Goal: Check status: Check status

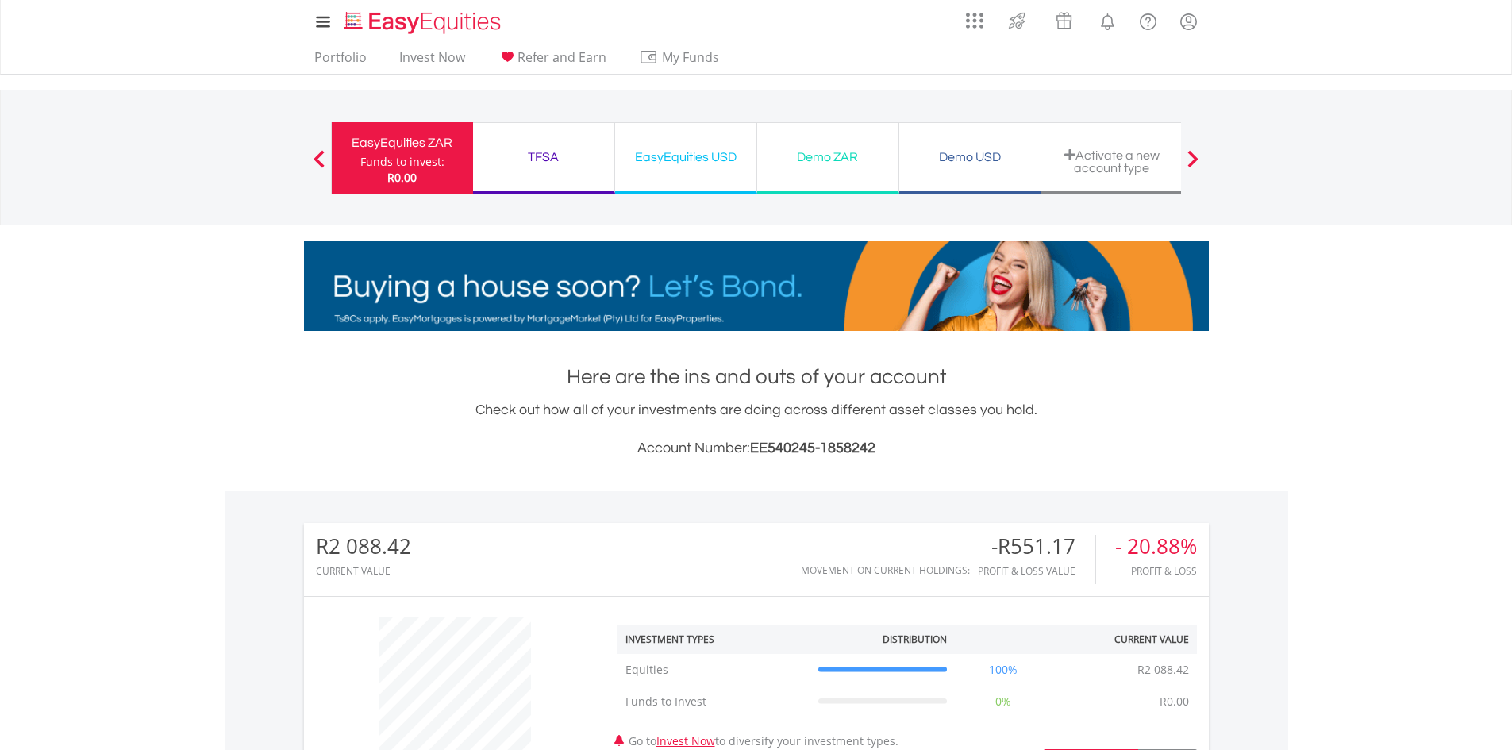
scroll to position [152, 302]
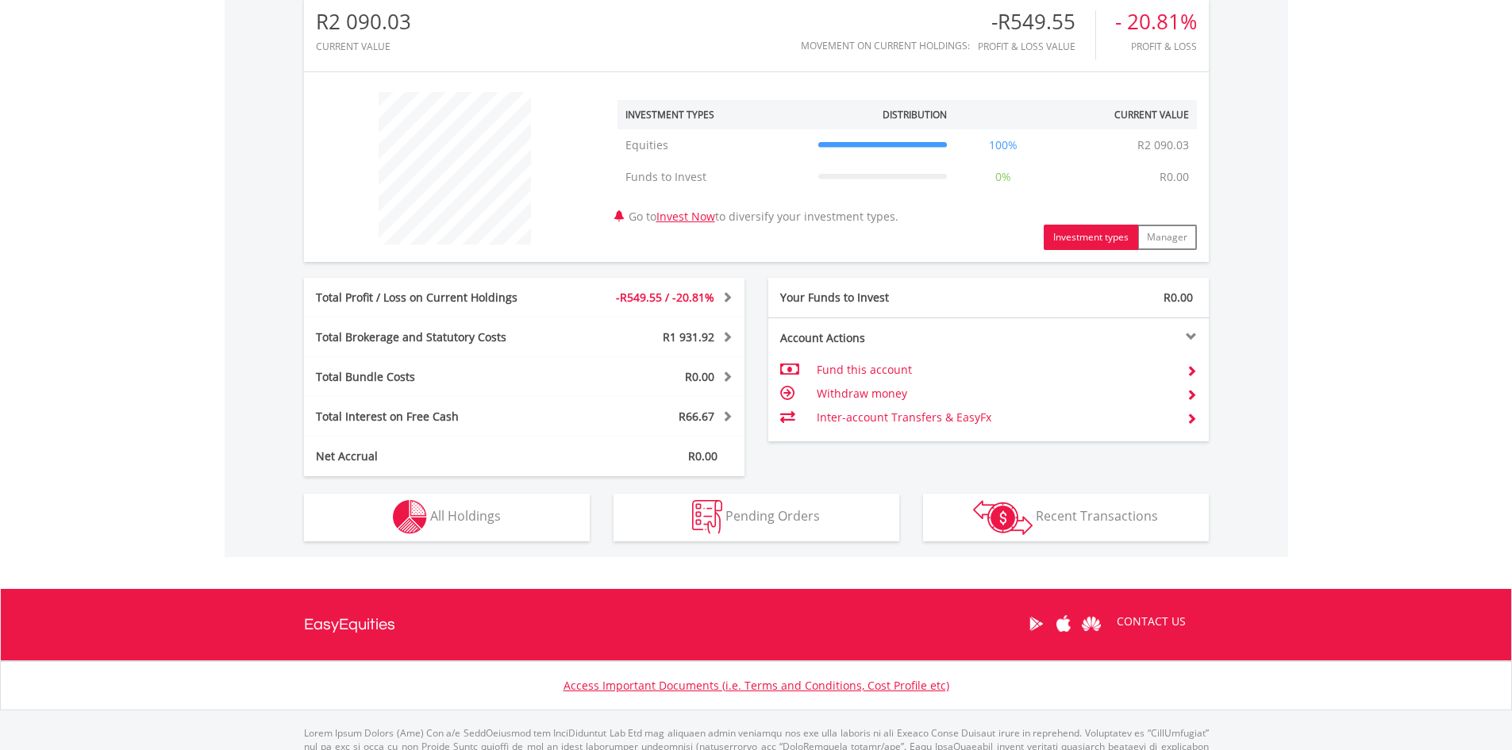
scroll to position [531, 0]
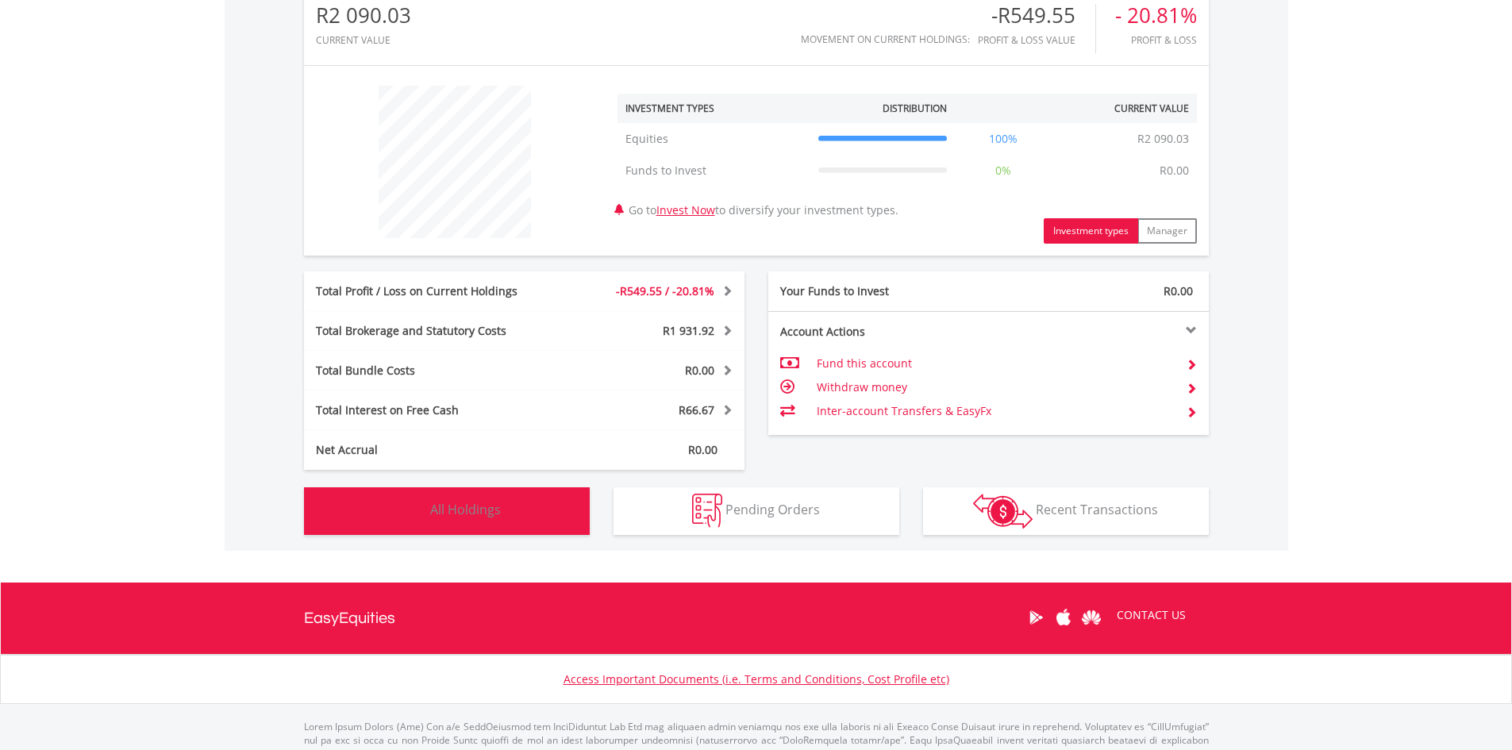
click at [488, 512] on span "All Holdings" at bounding box center [465, 509] width 71 height 17
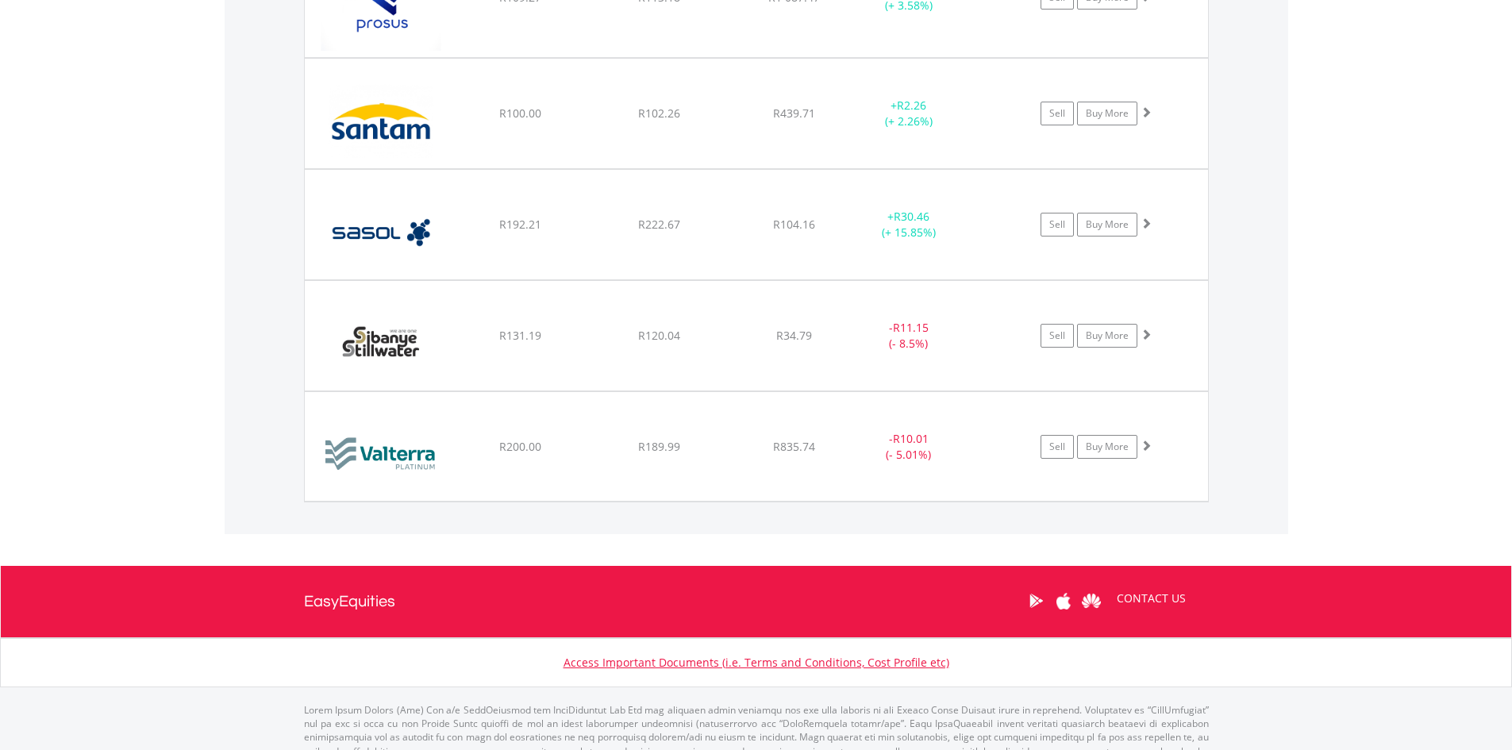
scroll to position [2745, 0]
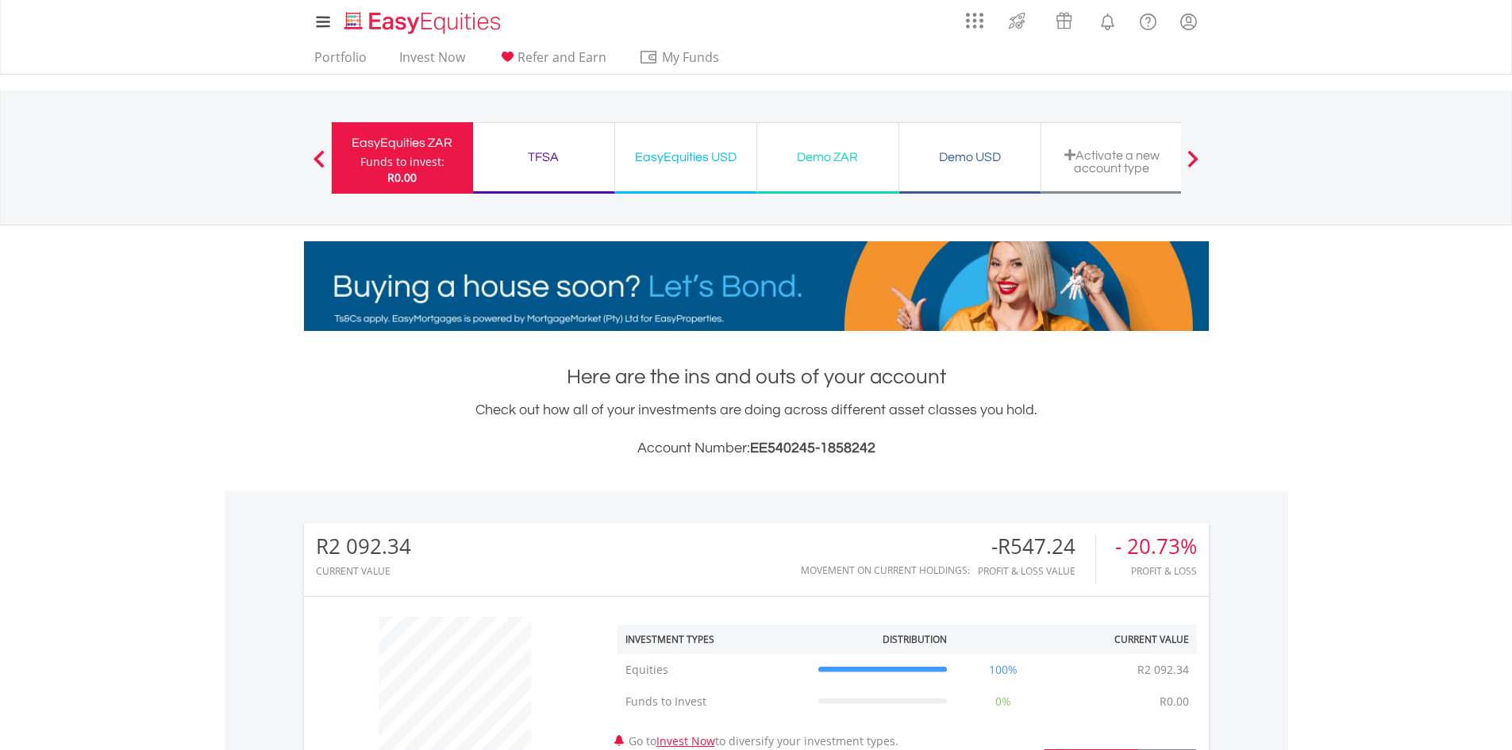
scroll to position [593, 0]
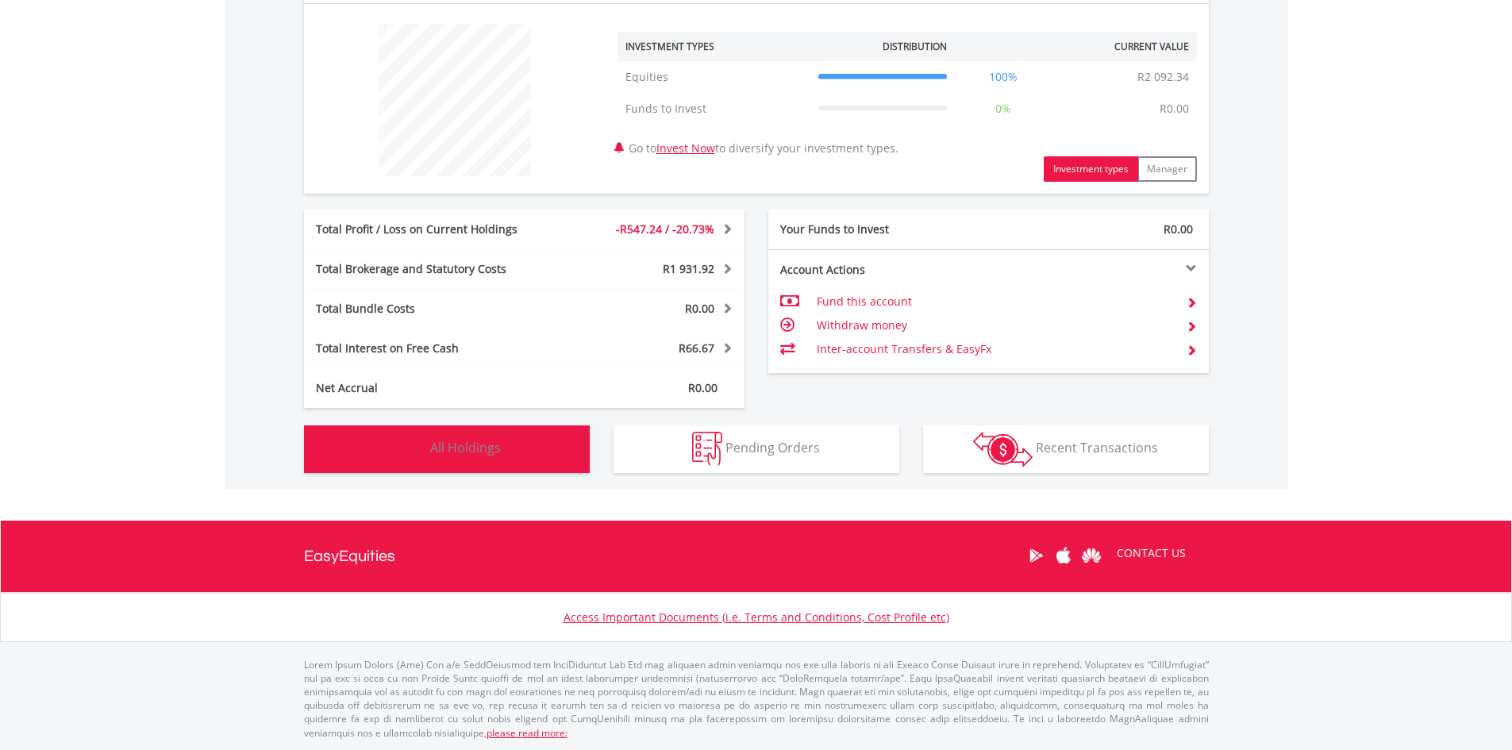
click at [513, 452] on button "Holdings All Holdings" at bounding box center [447, 449] width 286 height 48
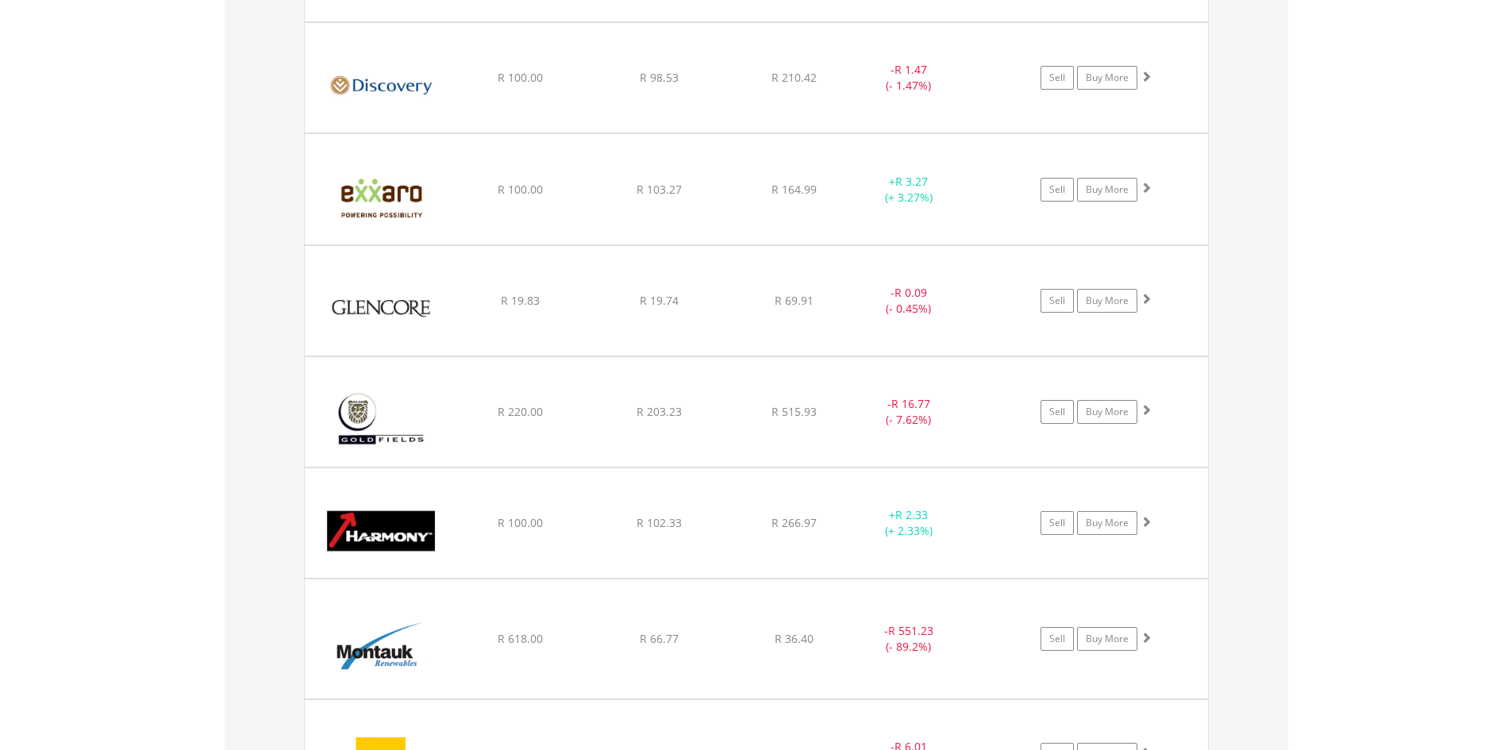
scroll to position [1618, 0]
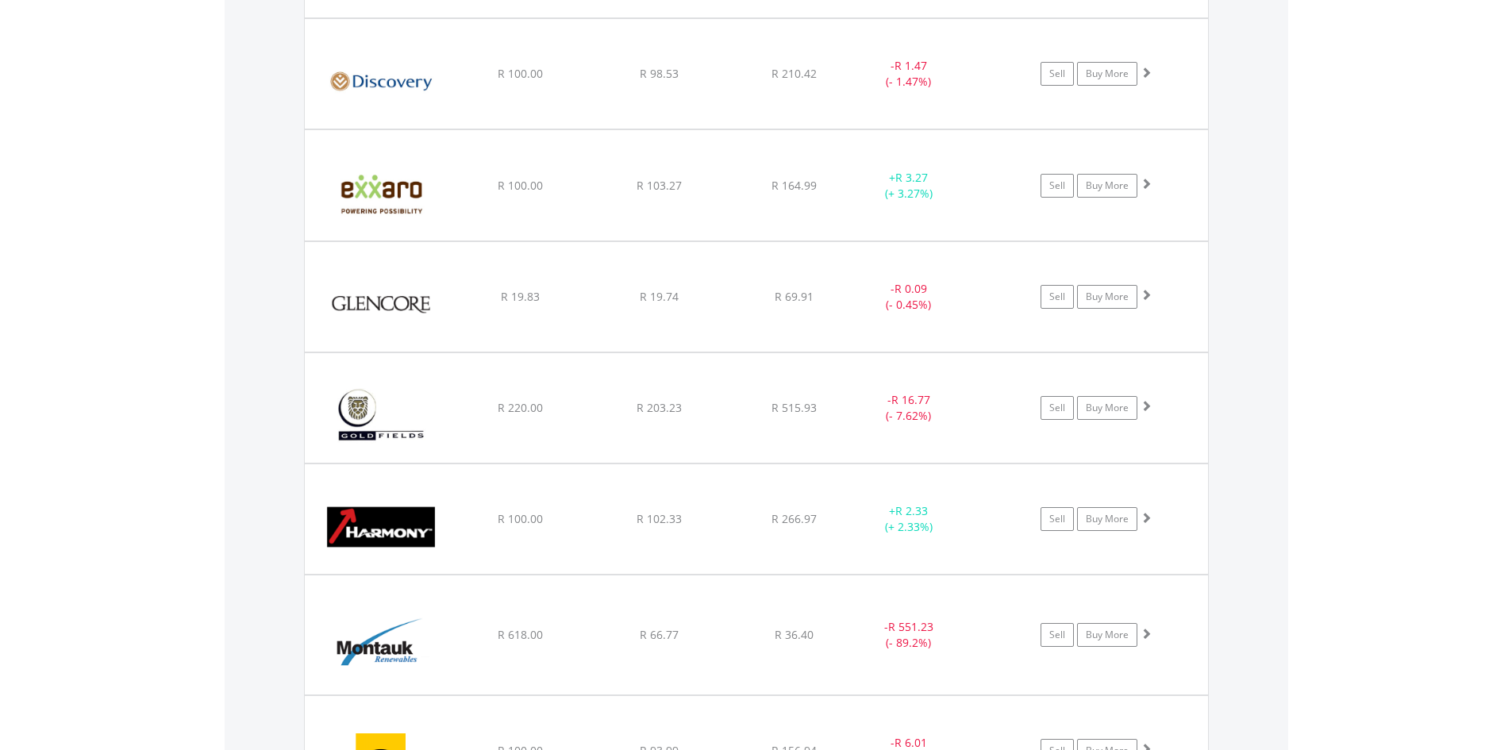
click at [1508, 466] on body "My Investments Invest Now New Listings Sell My Recurring Investments Pending Or…" at bounding box center [756, 151] width 1512 height 3538
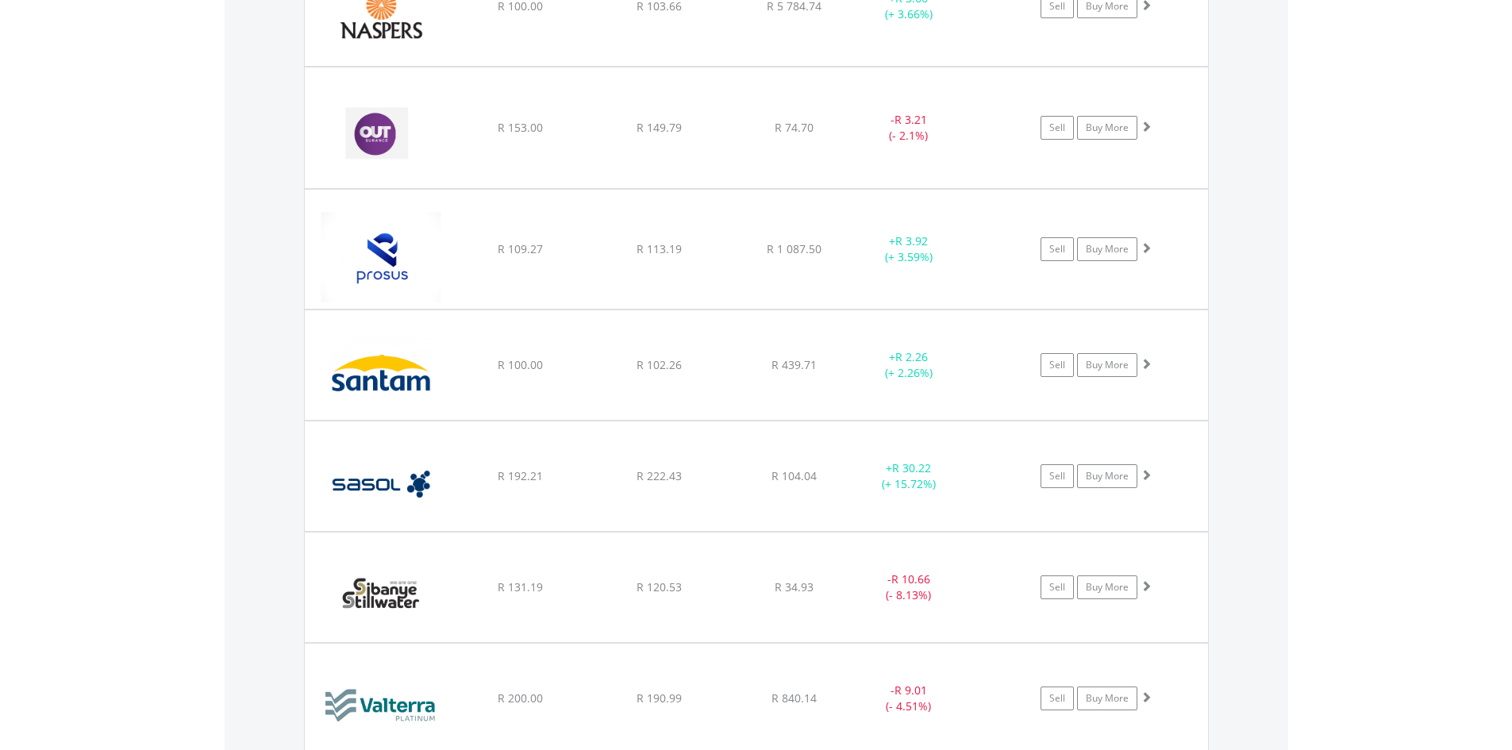
scroll to position [2485, 0]
